Goal: Book appointment/travel/reservation

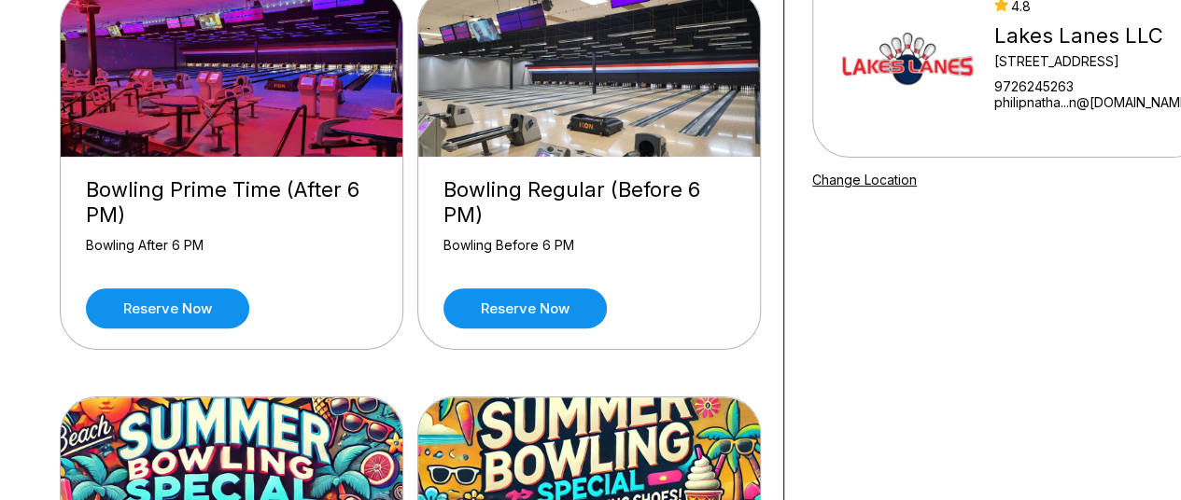
scroll to position [221, 0]
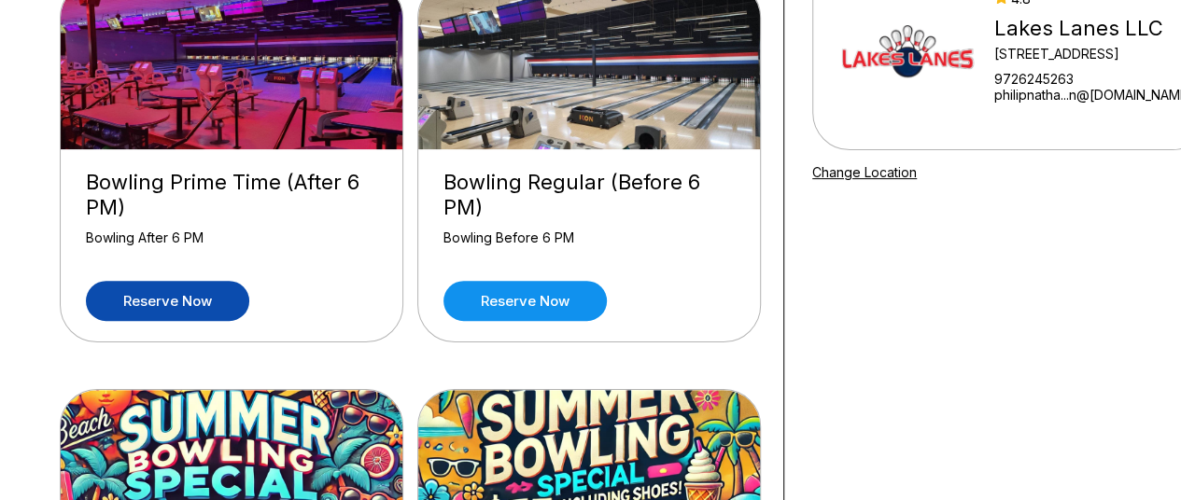
click at [198, 281] on link "Reserve now" at bounding box center [167, 301] width 163 height 40
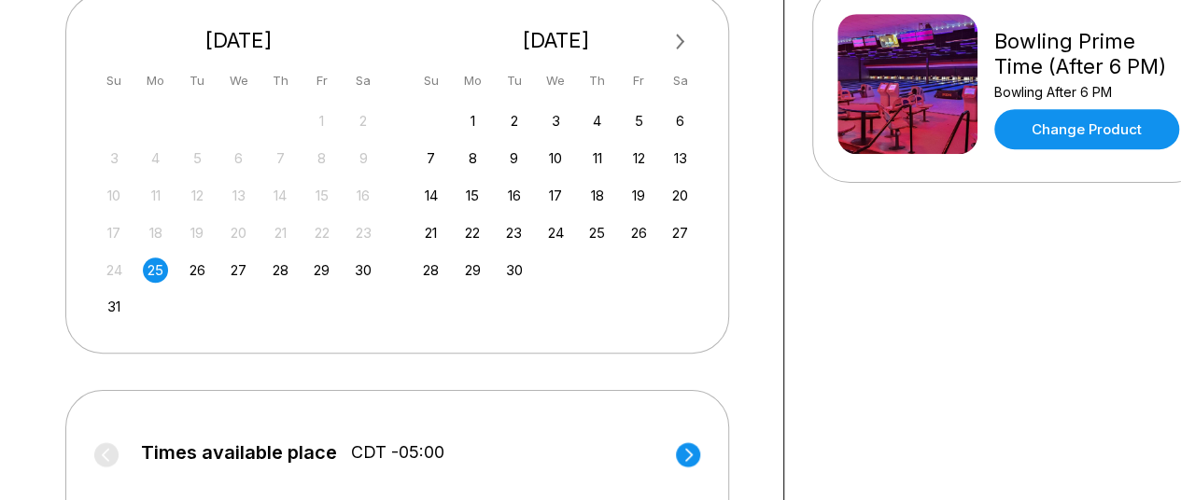
scroll to position [824, 0]
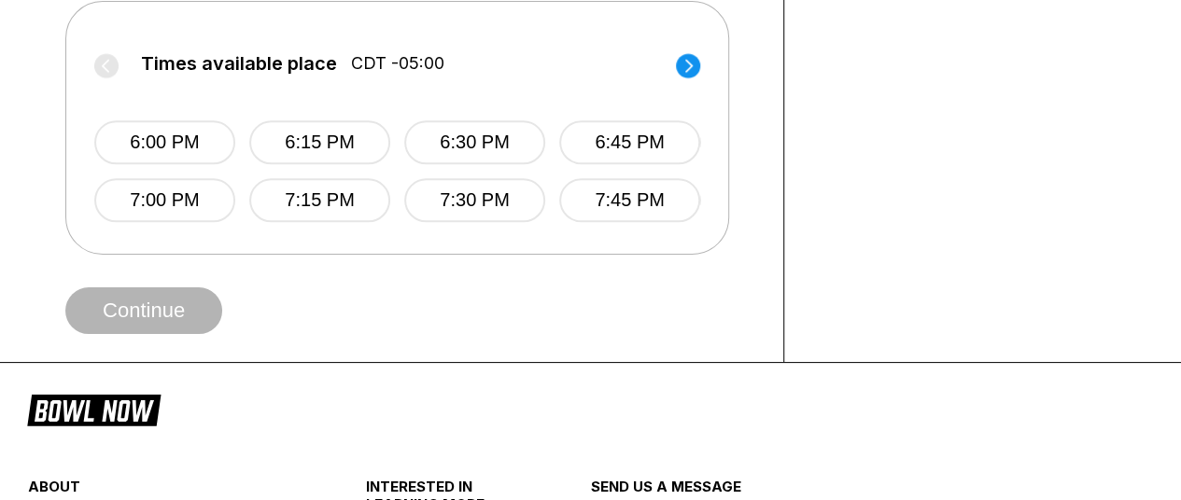
click at [305, 220] on div "Times available place CDT -05:00 6:00 PM 6:15 PM 6:30 PM 6:45 PM 7:00 PM 7:15 P…" at bounding box center [397, 128] width 606 height 196
click at [278, 199] on button "7:15 PM" at bounding box center [319, 200] width 141 height 44
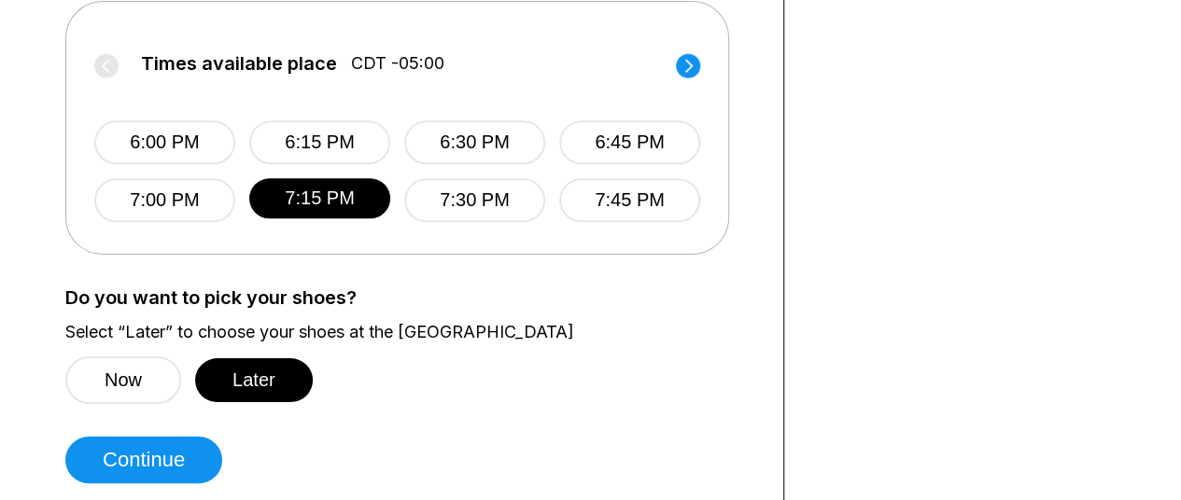
click at [128, 341] on div "Do you want to pick your shoes? Select “Later” to choose your shoes at the [GEO…" at bounding box center [410, 345] width 690 height 117
click at [137, 372] on button "Now" at bounding box center [123, 381] width 116 height 48
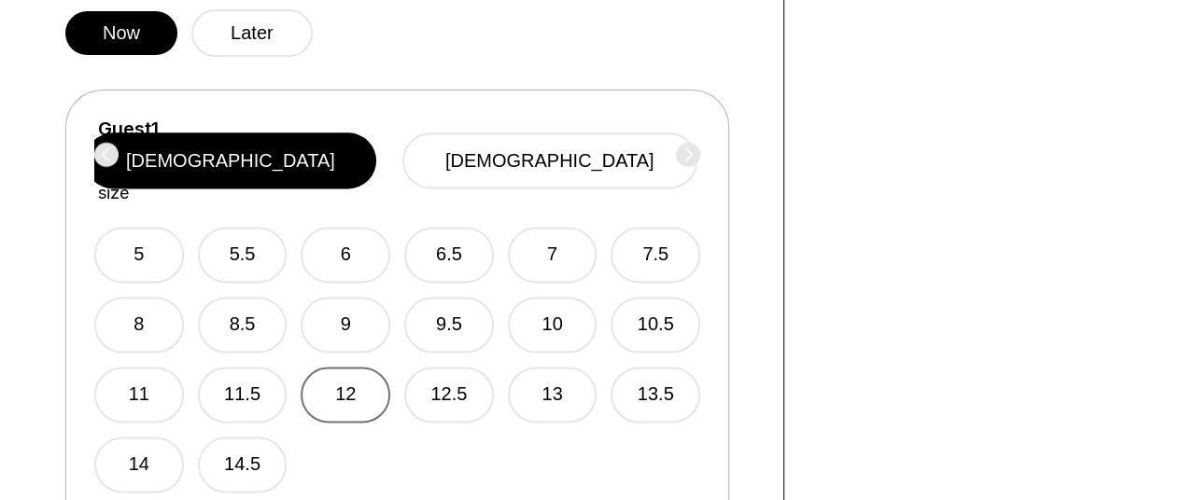
scroll to position [1170, 0]
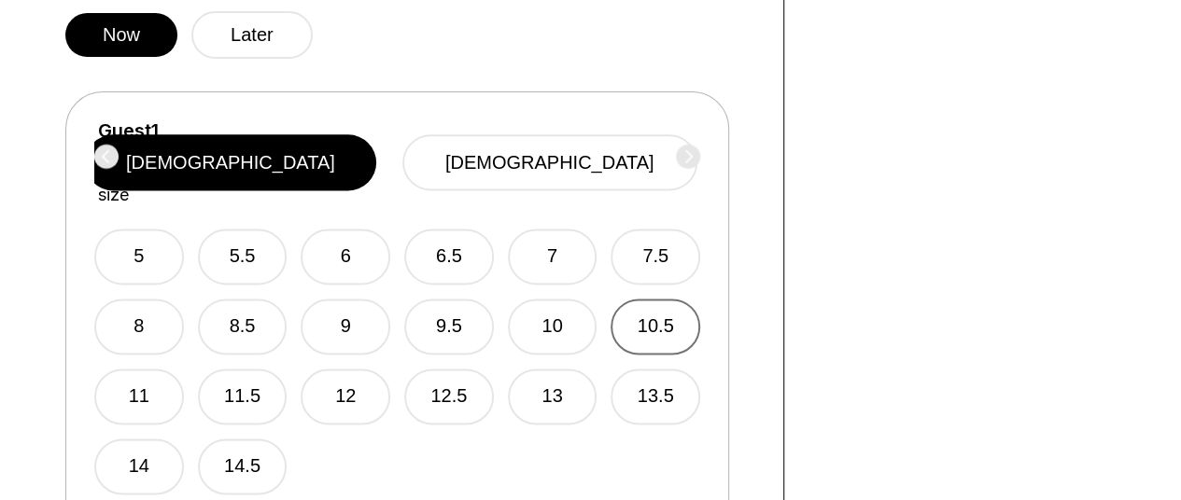
click at [670, 299] on button "10.5" at bounding box center [655, 327] width 90 height 56
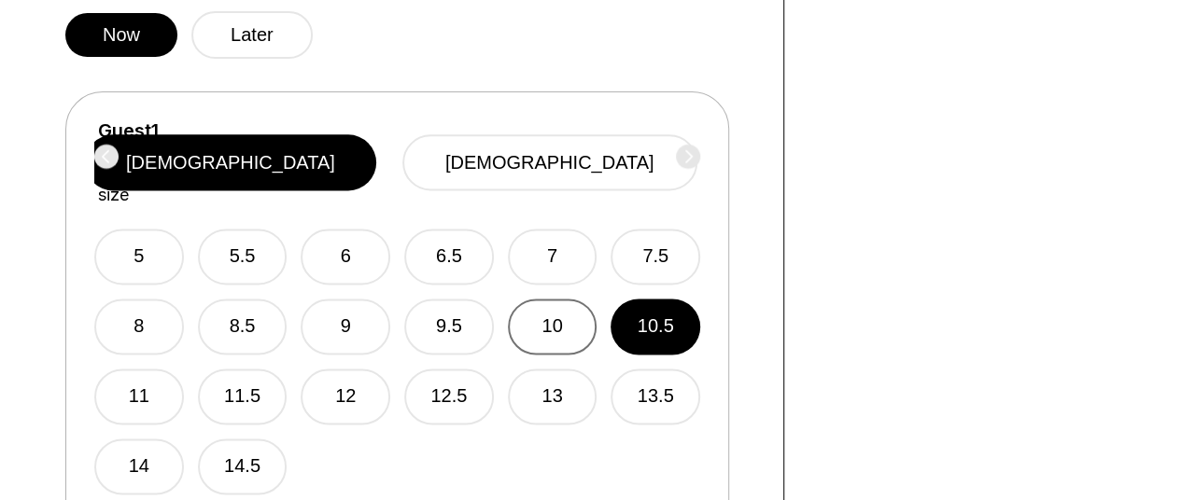
click at [564, 303] on button "10" at bounding box center [553, 327] width 90 height 56
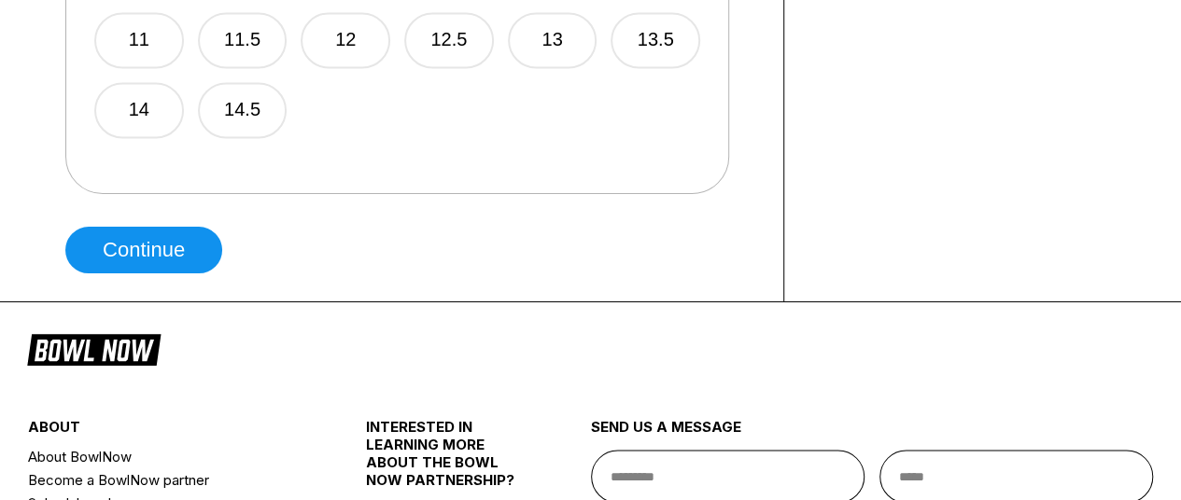
scroll to position [1616, 0]
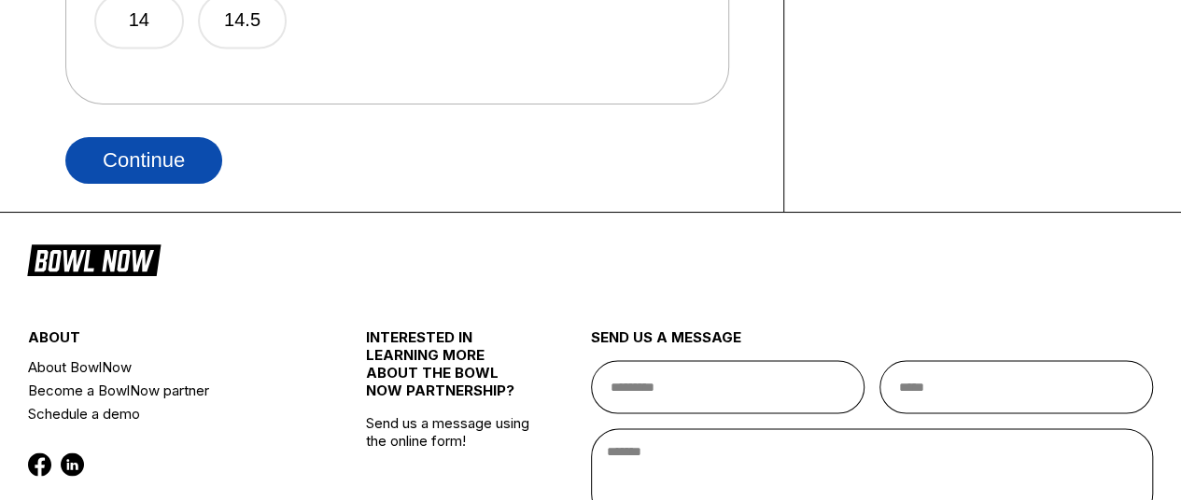
click at [166, 137] on button "Continue" at bounding box center [143, 160] width 157 height 47
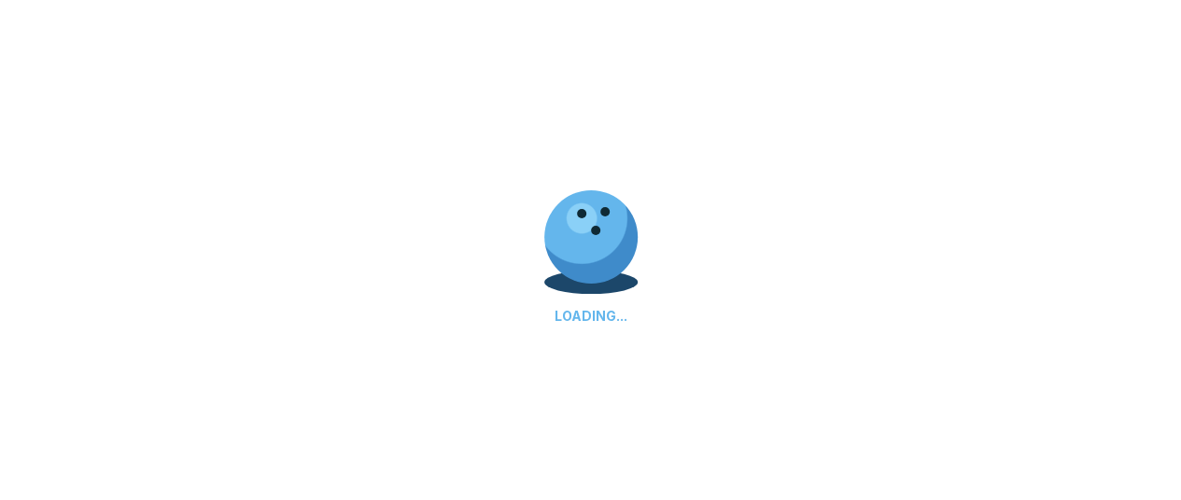
select select "**"
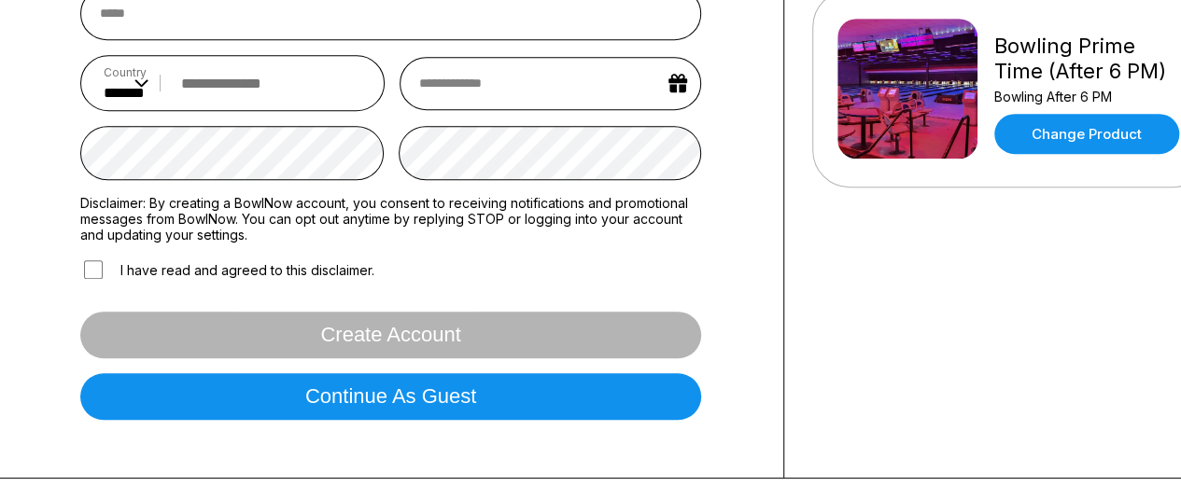
scroll to position [432, 0]
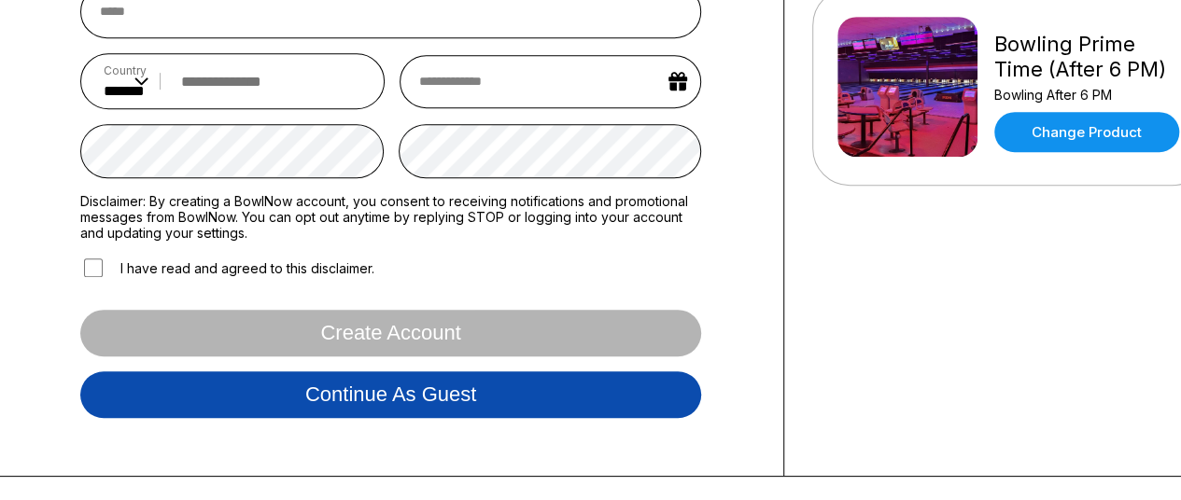
click at [273, 388] on button "Continue as guest" at bounding box center [390, 394] width 621 height 47
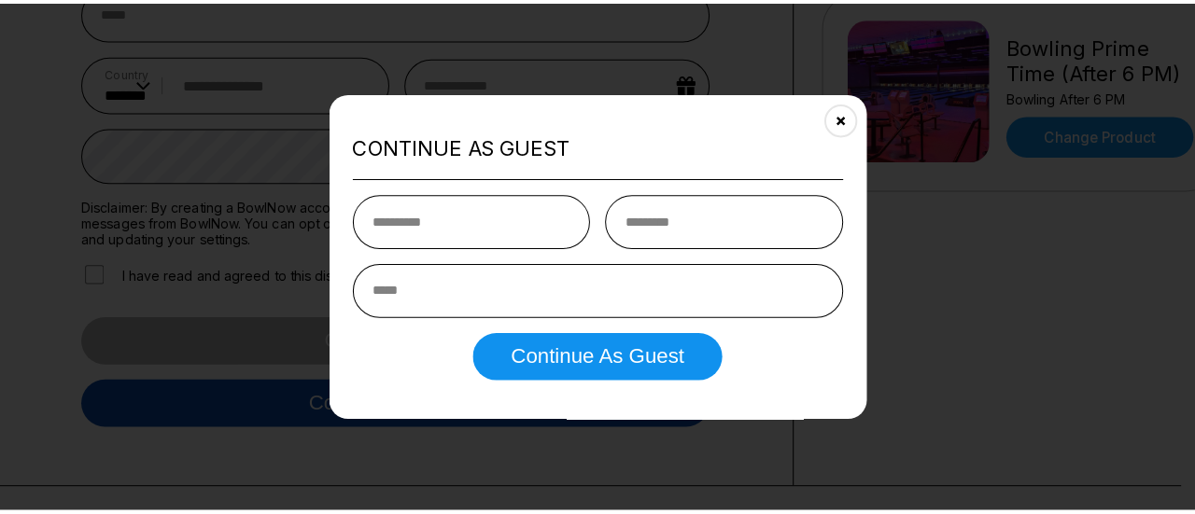
scroll to position [347, 0]
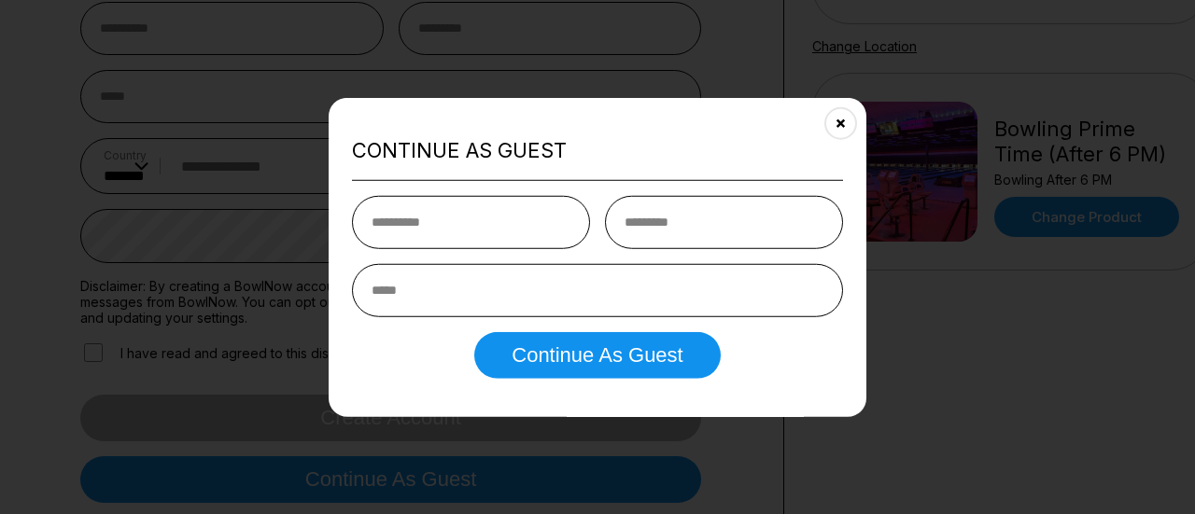
click at [436, 216] on input "text" at bounding box center [471, 222] width 238 height 53
click at [371, 216] on input "text" at bounding box center [471, 222] width 238 height 53
type input "****"
type input "******"
type input "**********"
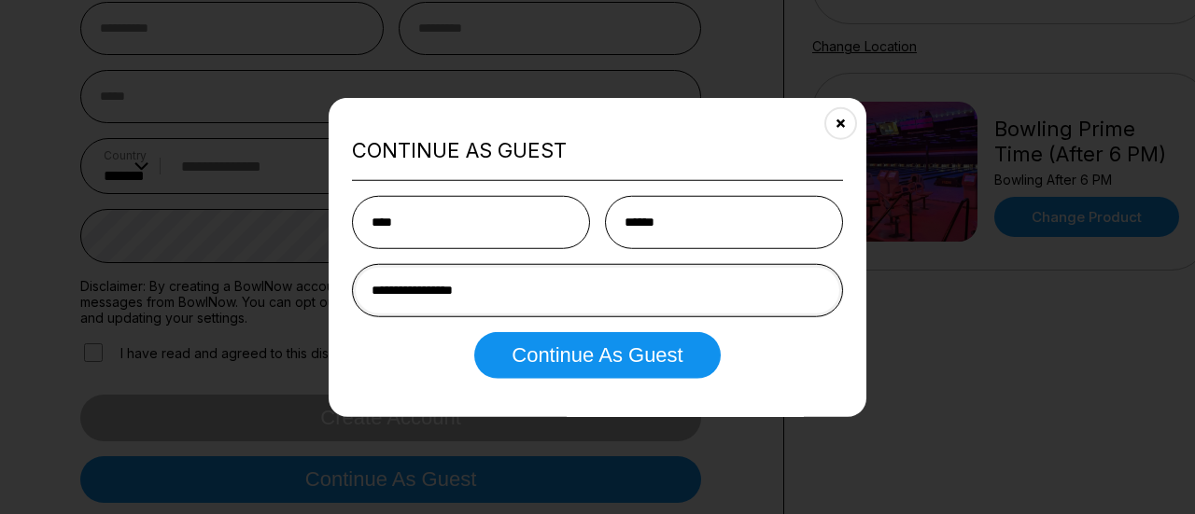
click at [474, 332] on button "Continue as Guest" at bounding box center [596, 355] width 245 height 47
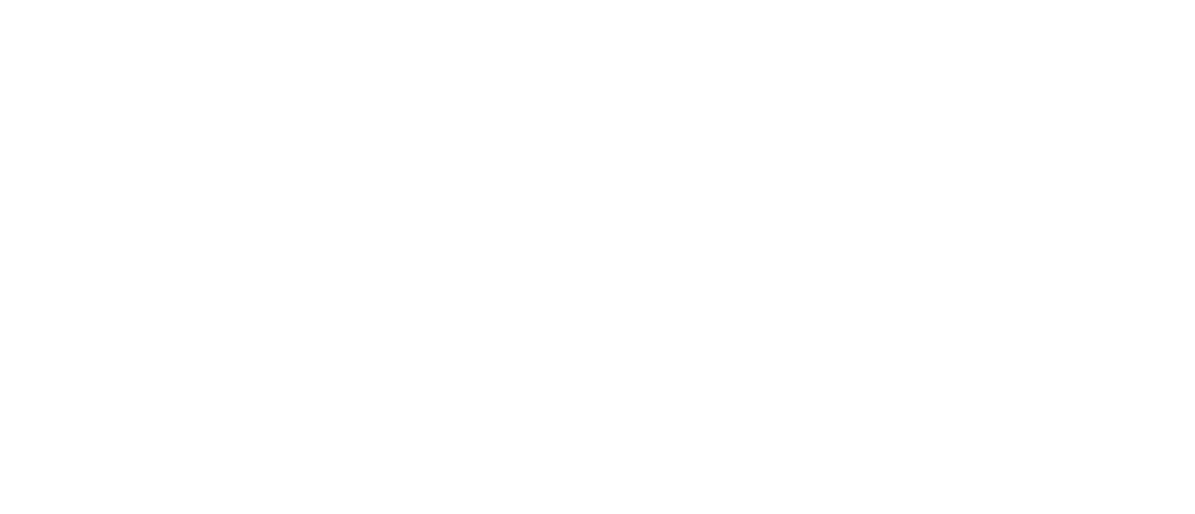
scroll to position [0, 0]
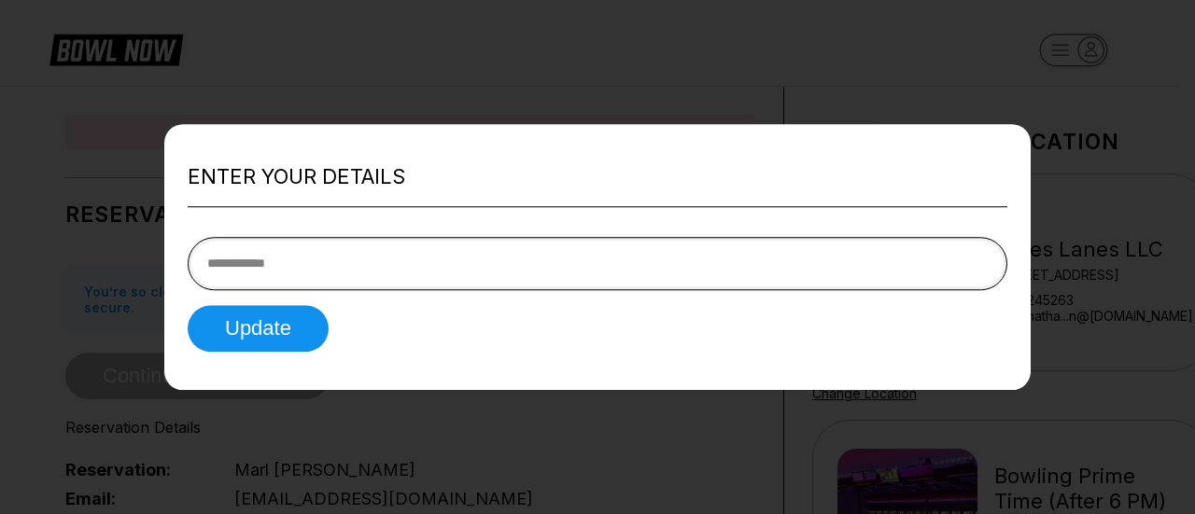
click at [397, 279] on input "tel" at bounding box center [598, 263] width 820 height 53
click at [401, 35] on div at bounding box center [597, 257] width 1195 height 514
